Goal: Task Accomplishment & Management: Use online tool/utility

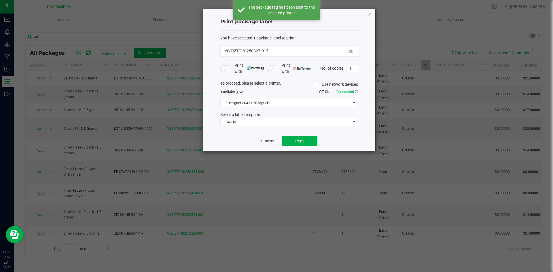
click at [268, 144] on link "Dismiss" at bounding box center [267, 141] width 12 height 5
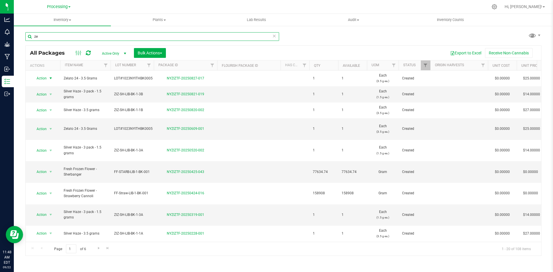
click at [66, 39] on input "ze" at bounding box center [152, 36] width 254 height 9
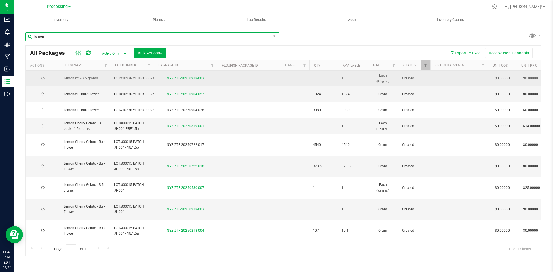
type input "lemon"
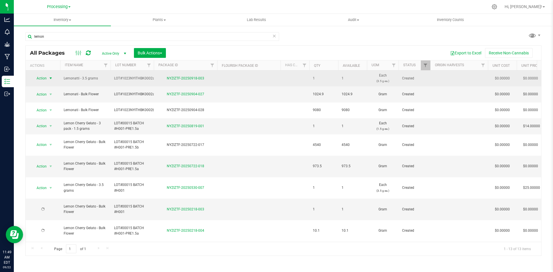
type input "[DATE]"
click at [50, 79] on span "select" at bounding box center [50, 78] width 5 height 5
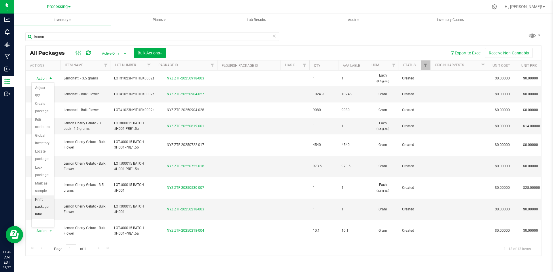
click at [47, 202] on li "Print package label" at bounding box center [43, 206] width 22 height 23
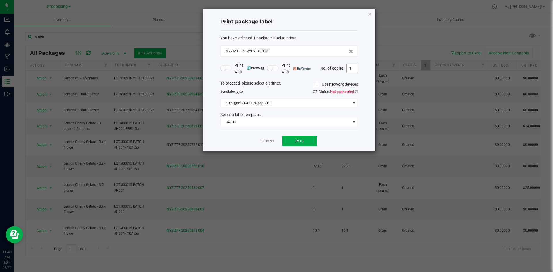
click at [353, 70] on input "1" at bounding box center [352, 68] width 11 height 8
type input "3"
click at [299, 142] on span "Print" at bounding box center [299, 141] width 9 height 5
click at [269, 139] on link "Dismiss" at bounding box center [267, 141] width 12 height 5
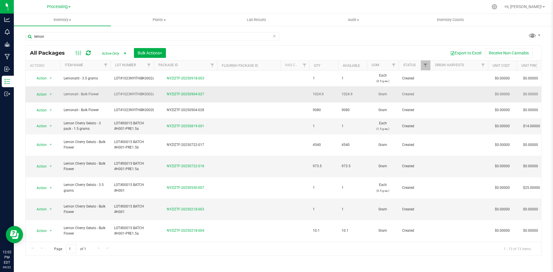
drag, startPoint x: 323, startPoint y: 92, endPoint x: 312, endPoint y: 96, distance: 11.7
click at [312, 96] on td "1024.9" at bounding box center [323, 94] width 29 height 16
click at [289, 94] on td at bounding box center [294, 94] width 29 height 16
